Goal: Consume media (video, audio)

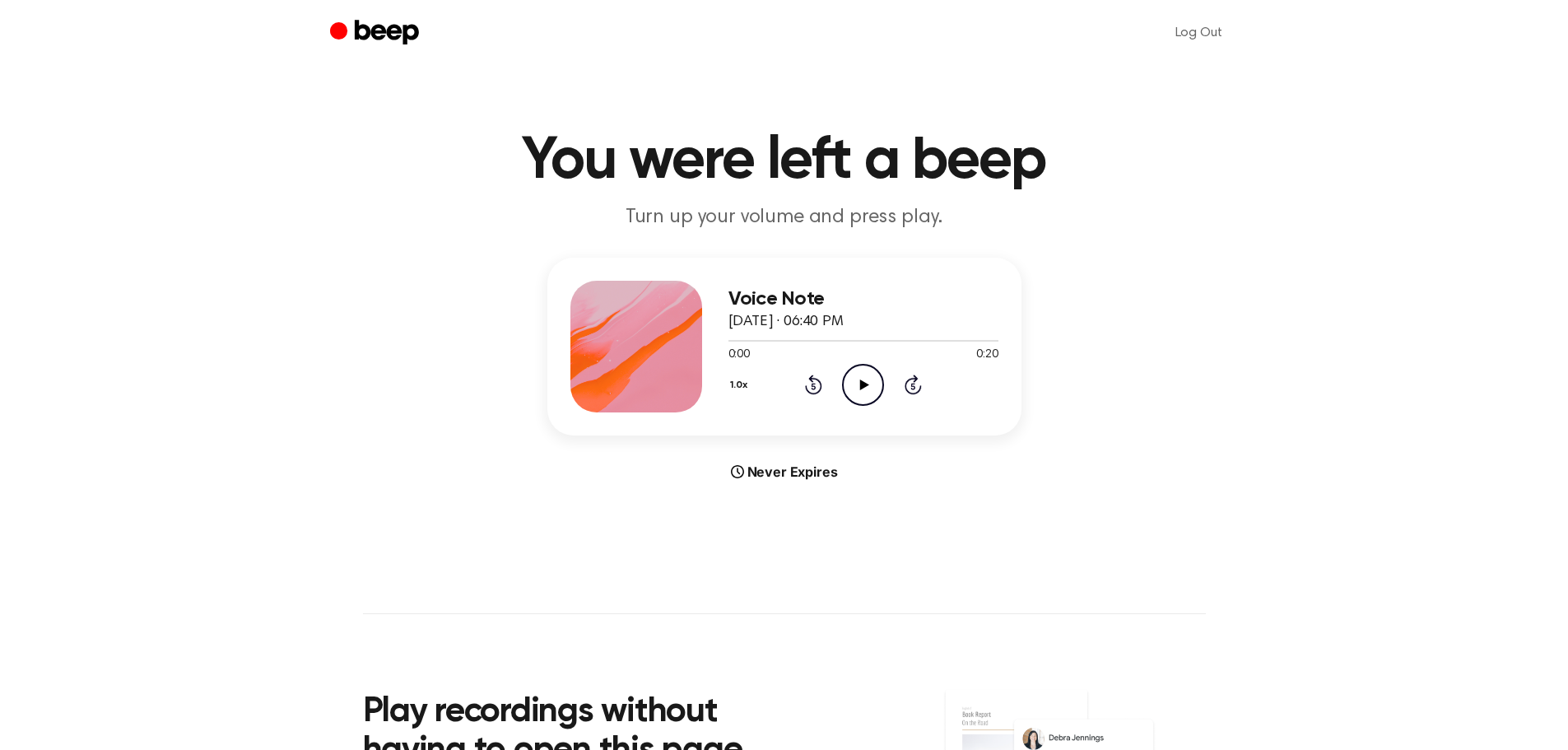
click at [864, 386] on icon at bounding box center [865, 385] width 9 height 10
click at [818, 384] on icon "Rewind 5 seconds" at bounding box center [813, 384] width 18 height 22
click at [815, 384] on icon at bounding box center [813, 387] width 4 height 7
click at [854, 388] on icon "Pause Audio" at bounding box center [863, 385] width 42 height 42
